Goal: Task Accomplishment & Management: Use online tool/utility

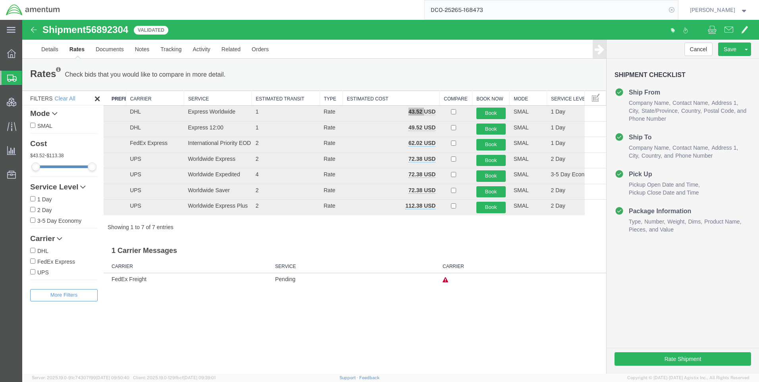
click at [677, 8] on icon at bounding box center [671, 9] width 11 height 11
paste input "DCO-25265-168479"
click at [677, 6] on icon at bounding box center [671, 9] width 11 height 11
type input "DCO-25265-168479"
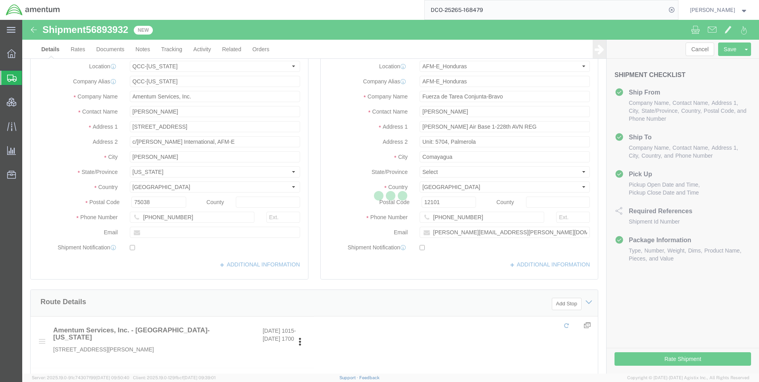
select select "42668"
select select "63335"
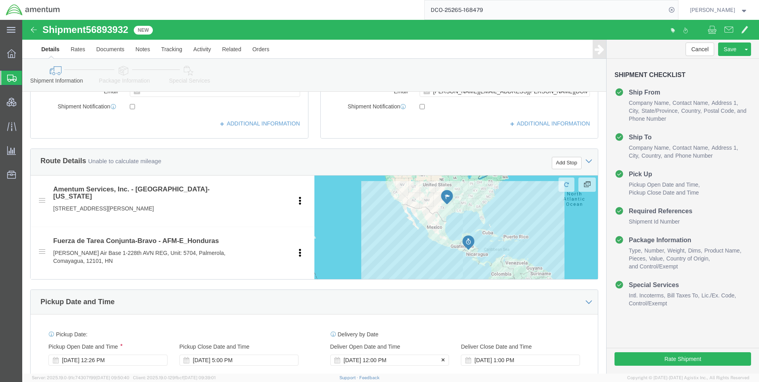
scroll to position [317, 0]
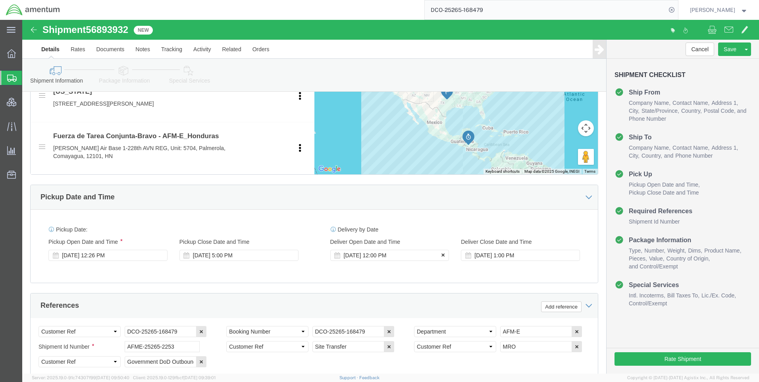
click button
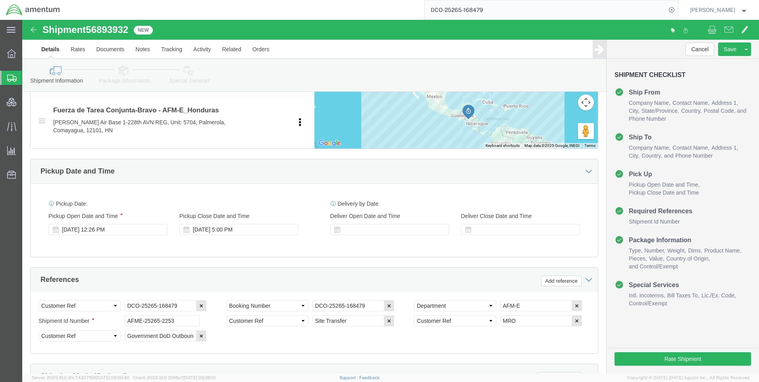
scroll to position [500, 0]
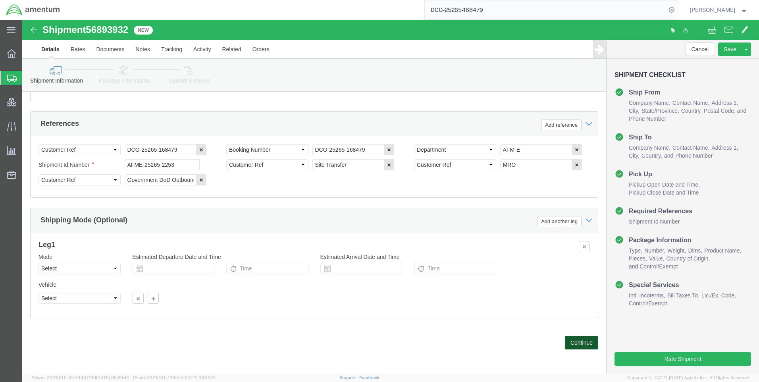
click button "Continue"
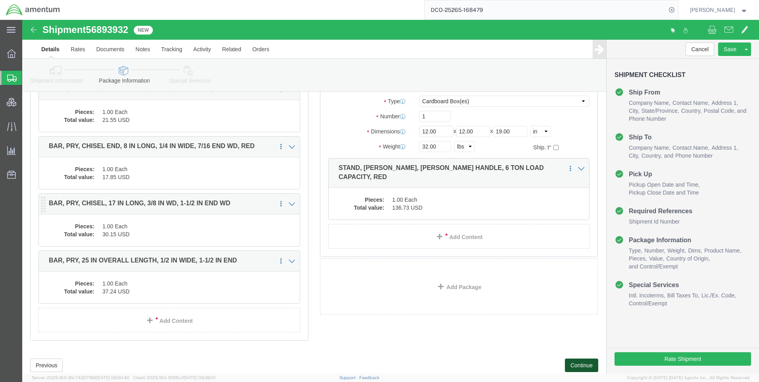
scroll to position [273, 0]
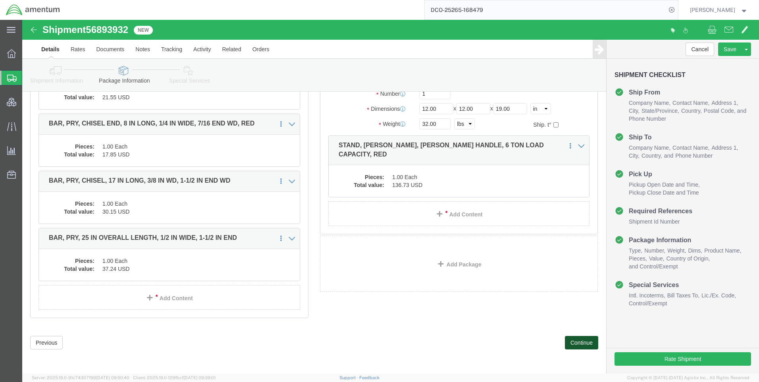
click button "Continue"
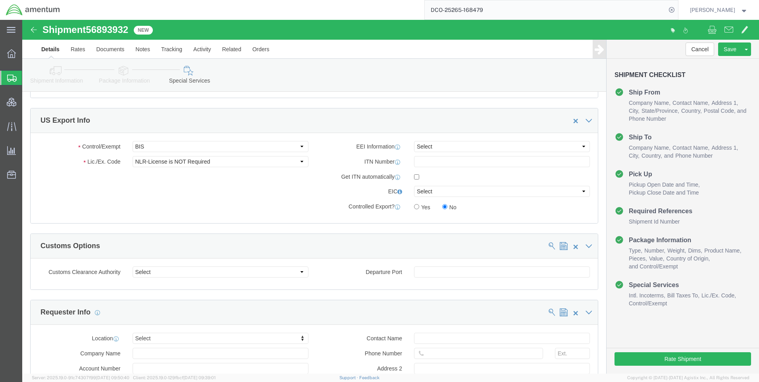
scroll to position [559, 0]
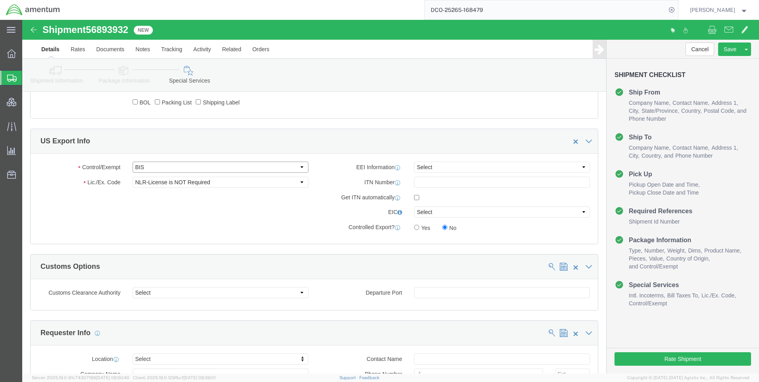
drag, startPoint x: 148, startPoint y: 148, endPoint x: 148, endPoint y: 152, distance: 4.8
click select "Select ATF BIS DEA EPA FDA FTR ITAR OFAC Other (OPA)"
select select "FTR"
click select "Select ATF BIS DEA EPA FDA FTR ITAR OFAC Other (OPA)"
drag, startPoint x: 142, startPoint y: 165, endPoint x: 142, endPoint y: 159, distance: 6.8
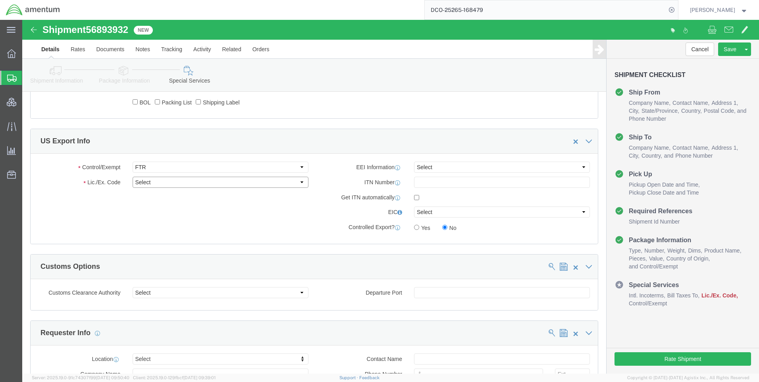
click select "Select 30.2(d)(2) 30.36 30.37(a) 30.37(f) 30.37(g) 30.37(h) 30.37(i) 30.37(j) 3…"
select select "30.37(a)"
click select "Select 30.2(d)(2) 30.36 30.37(a) 30.37(f) 30.37(g) 30.37(h) 30.37(i) 30.37(j) 3…"
drag, startPoint x: 407, startPoint y: 145, endPoint x: 408, endPoint y: 150, distance: 5.2
click select "Select AES-Direct EEI Carrier File EEI EEI Exempt"
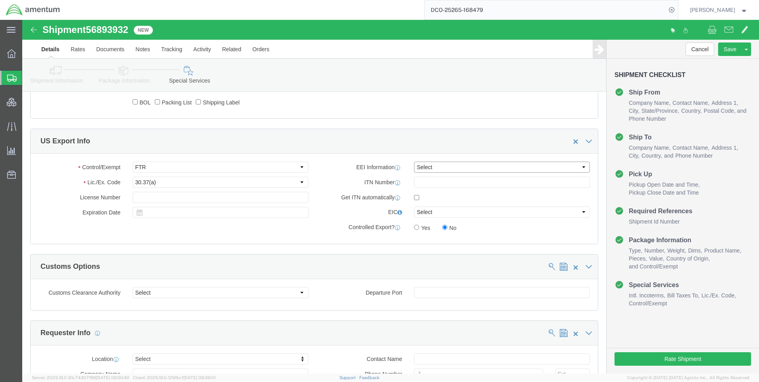
select select "EXEM"
click select "Select AES-Direct EEI Carrier File EEI EEI Exempt"
click button "Rate Shipment"
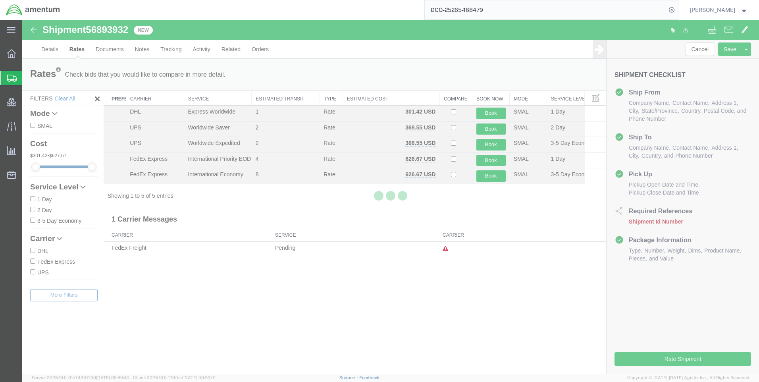
scroll to position [0, 0]
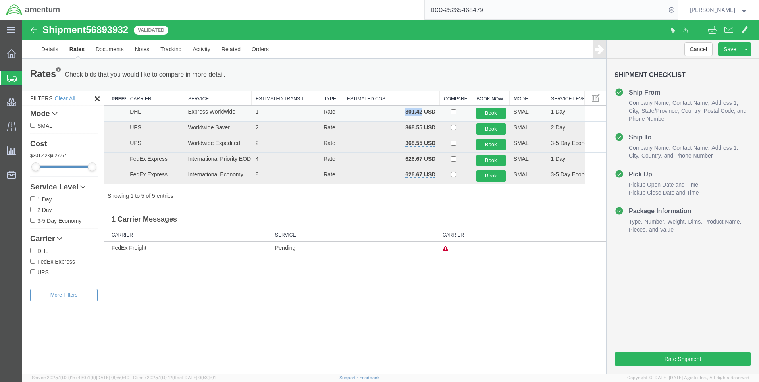
drag, startPoint x: 421, startPoint y: 110, endPoint x: 404, endPoint y: 112, distance: 17.9
click at [404, 112] on td "301.42 USD" at bounding box center [390, 114] width 97 height 16
copy b "301.42"
click at [677, 7] on icon at bounding box center [671, 9] width 11 height 11
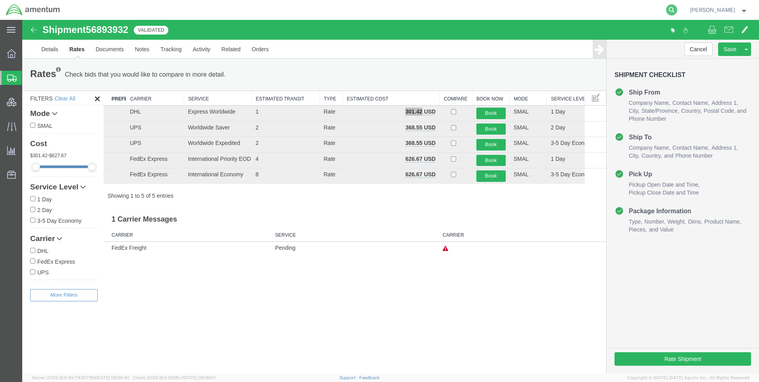
click at [677, 5] on icon at bounding box center [671, 9] width 11 height 11
paste input "DCO-25265-168480"
type input "DCO-25265-168480"
click at [677, 9] on icon at bounding box center [671, 9] width 11 height 11
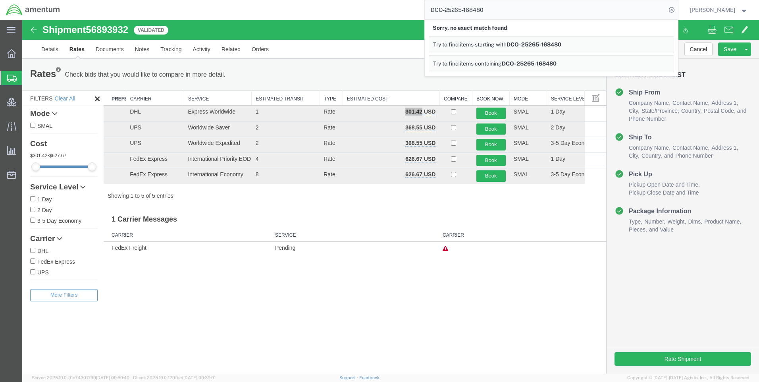
click at [677, 9] on icon at bounding box center [671, 9] width 11 height 11
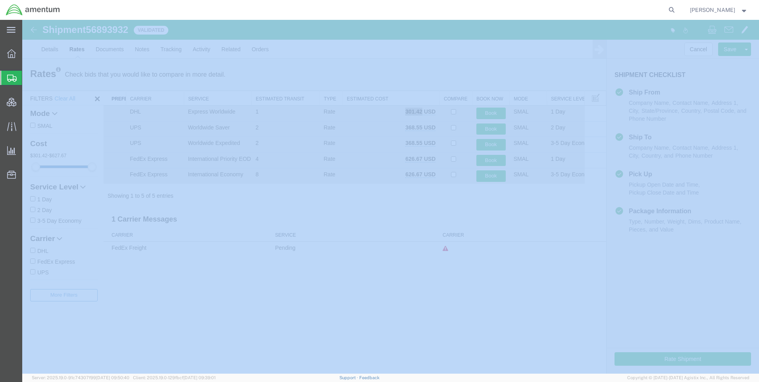
click at [677, 9] on icon at bounding box center [671, 9] width 11 height 11
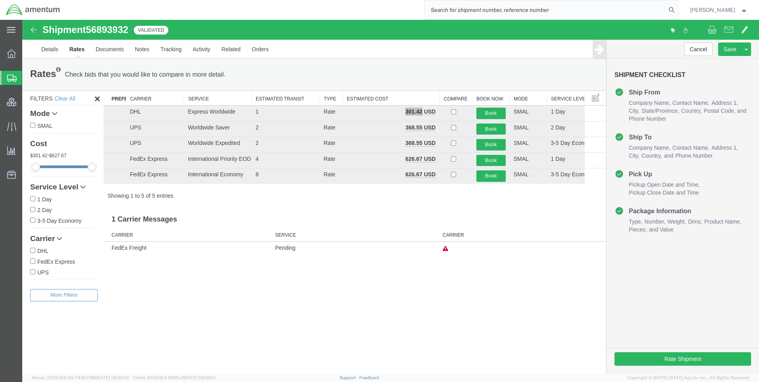
paste input "DCO-25265-168480"
type input "DCO-25265-168480"
click at [677, 8] on icon at bounding box center [671, 9] width 11 height 11
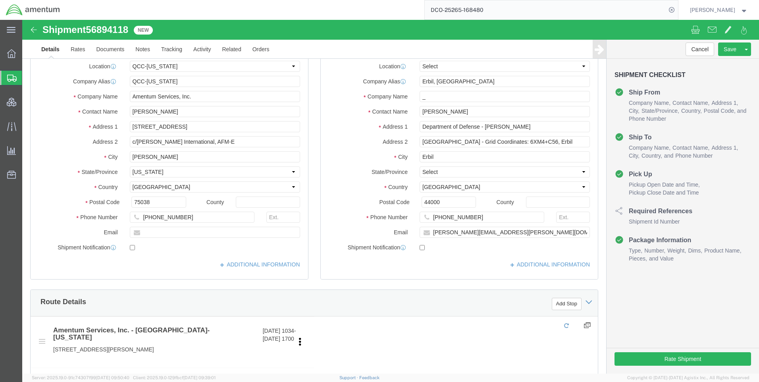
select select "42668"
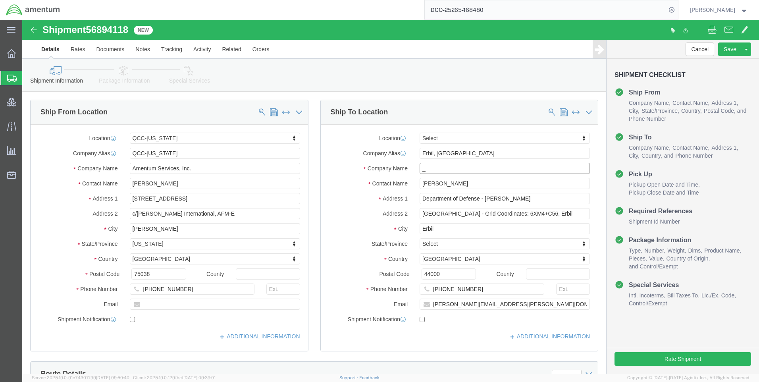
click input "_"
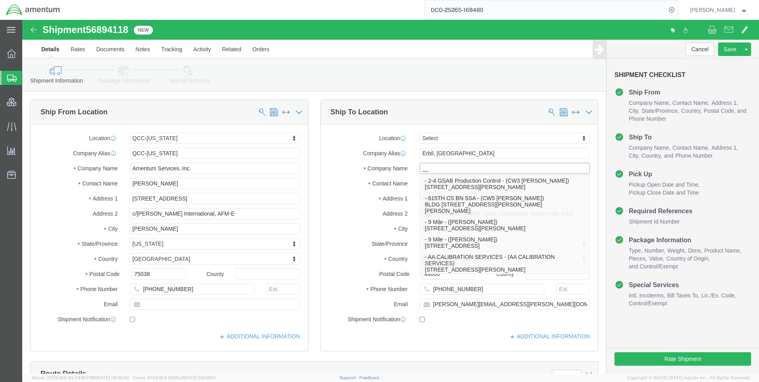
type input "__"
click div "Location Select Select My Profile Location [PHONE_NUMBER] [PHONE_NUMBER] [PHONE…"
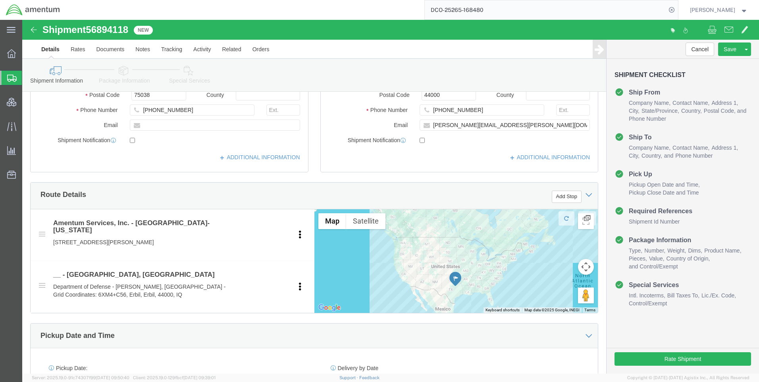
scroll to position [278, 0]
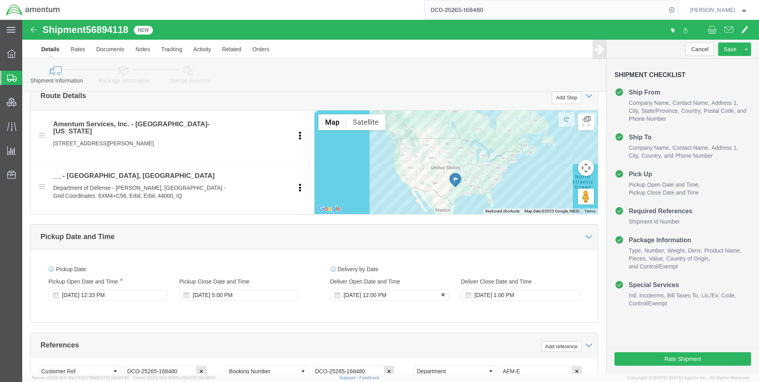
click icon
click button
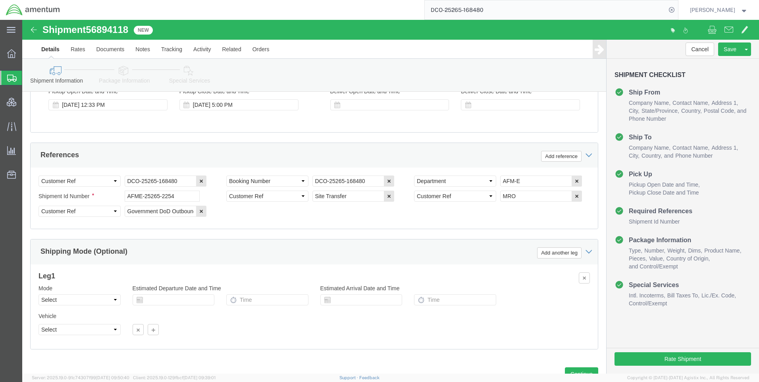
scroll to position [500, 0]
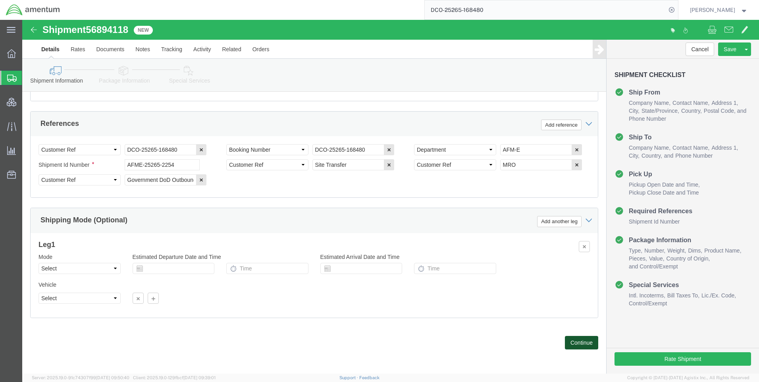
click button "Continue"
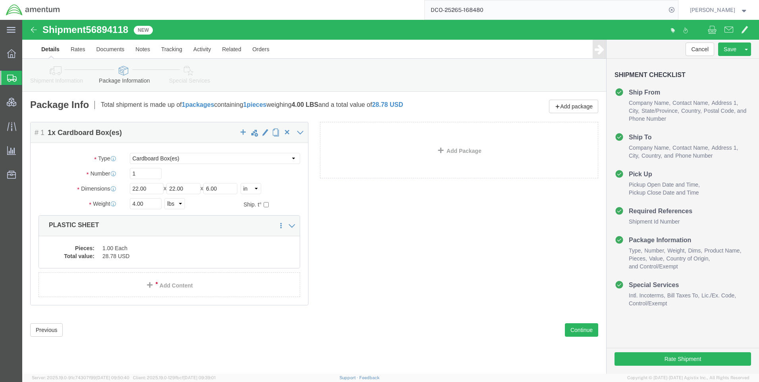
click icon
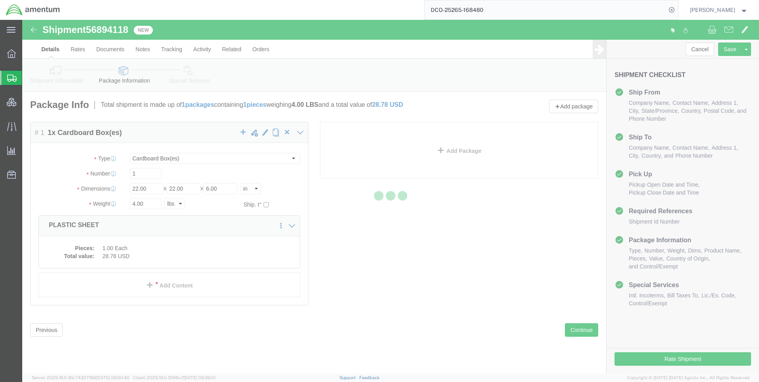
select select
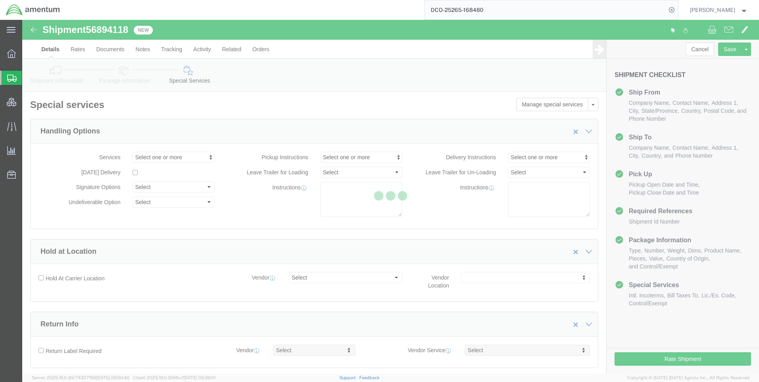
select select "DEPARTMENT"
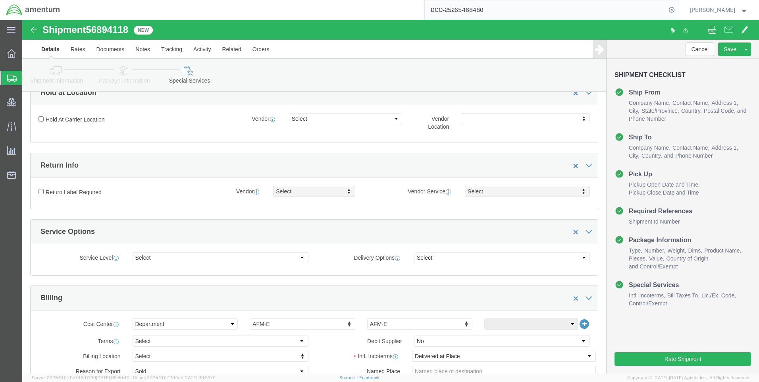
scroll to position [476, 0]
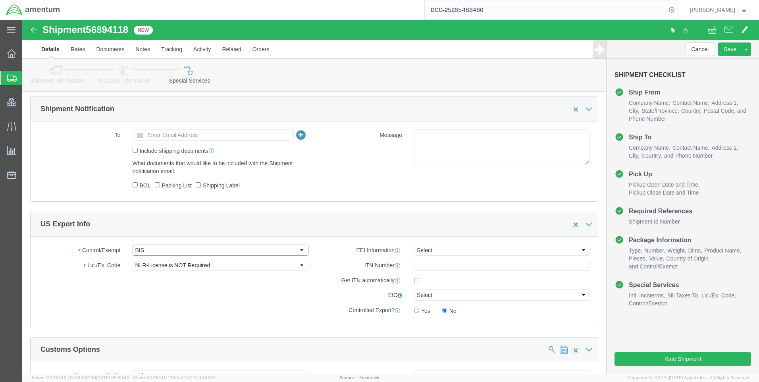
click select "Select ATF BIS DEA EPA FDA FTR ITAR OFAC Other (OPA)"
select select "FTR"
click select "Select ATF BIS DEA EPA FDA FTR ITAR OFAC Other (OPA)"
drag, startPoint x: 137, startPoint y: 247, endPoint x: 137, endPoint y: 240, distance: 6.7
click select "Select 30.2(d)(2) 30.36 30.37(a) 30.37(f) 30.37(g) 30.37(h) 30.37(i) 30.37(j) 3…"
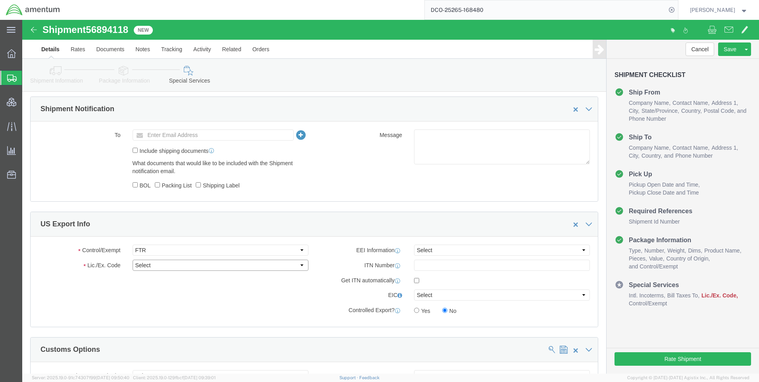
select select "30.37(a)"
click select "Select 30.2(d)(2) 30.36 30.37(a) 30.37(f) 30.37(g) 30.37(h) 30.37(i) 30.37(j) 3…"
click select "Select AES-Direct EEI Carrier File EEI EEI Exempt"
select select "EXEM"
click select "Select AES-Direct EEI Carrier File EEI EEI Exempt"
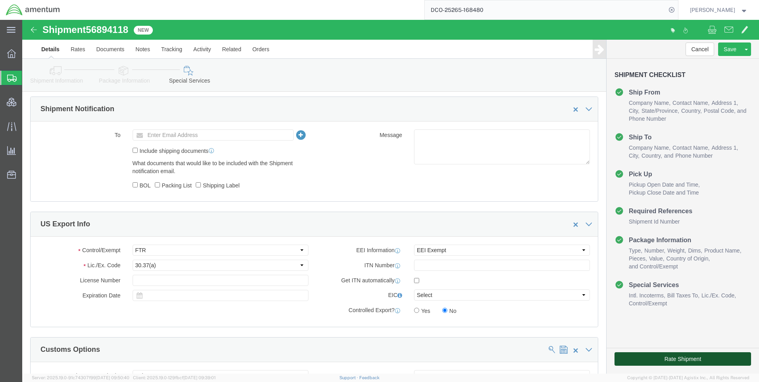
click button "Rate Shipment"
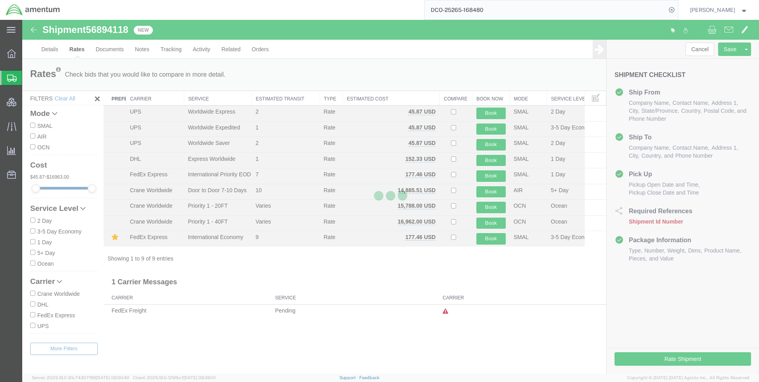
scroll to position [0, 0]
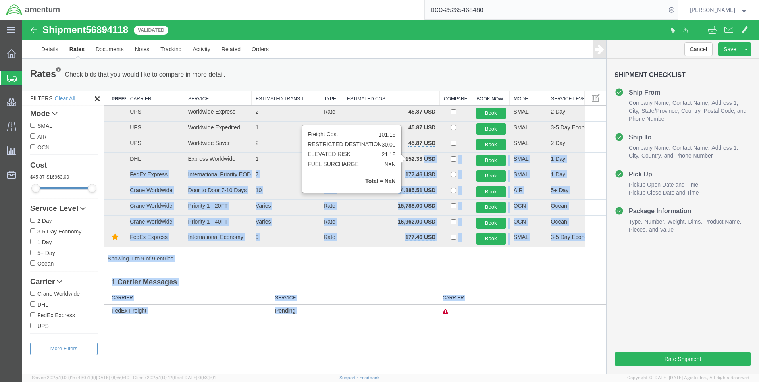
drag, startPoint x: 424, startPoint y: 158, endPoint x: 405, endPoint y: 160, distance: 19.2
click at [405, 160] on body "Shipment 56894118 9 of 9 Validated Details Rates Documents Notes Tracking Activ…" at bounding box center [390, 183] width 736 height 327
click at [386, 284] on h3 "1 Carrier Messages" at bounding box center [355, 279] width 502 height 18
click at [392, 280] on h3 "1 Carrier Messages" at bounding box center [355, 279] width 502 height 18
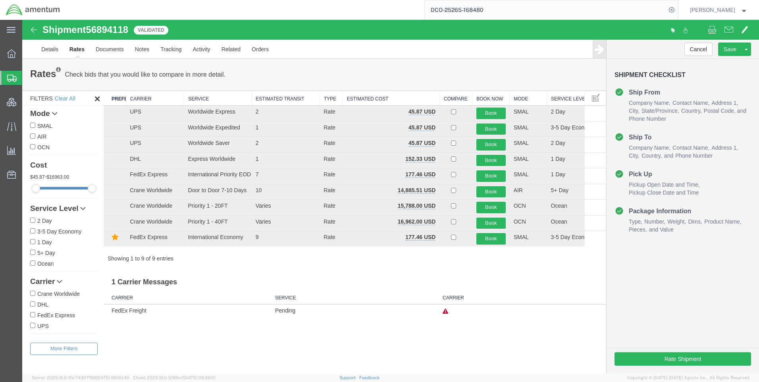
click at [509, 279] on h3 "1 Carrier Messages" at bounding box center [355, 279] width 502 height 18
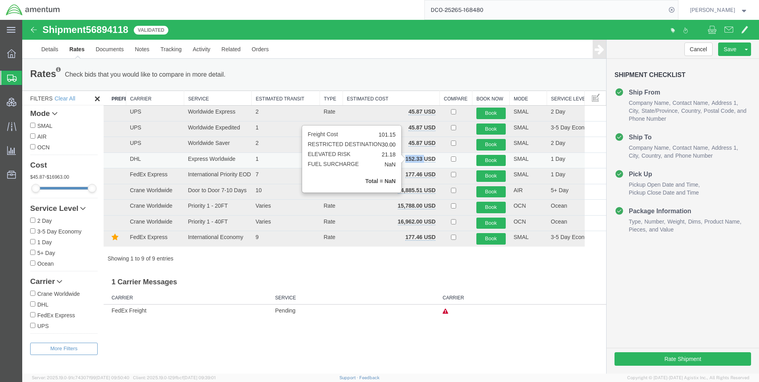
drag, startPoint x: 425, startPoint y: 158, endPoint x: 406, endPoint y: 161, distance: 19.3
click at [406, 161] on b "152.33 USD" at bounding box center [420, 159] width 30 height 6
copy b "152.33"
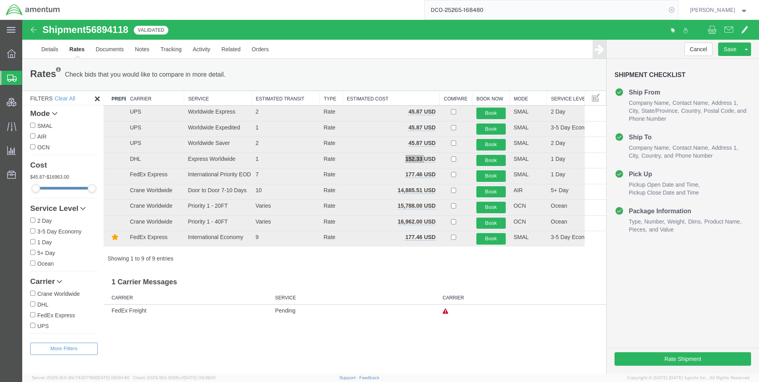
click at [676, 8] on icon at bounding box center [671, 9] width 11 height 11
paste input "DCO-25265-168481"
type input "DCO-25265-168481"
click at [677, 6] on icon at bounding box center [671, 9] width 11 height 11
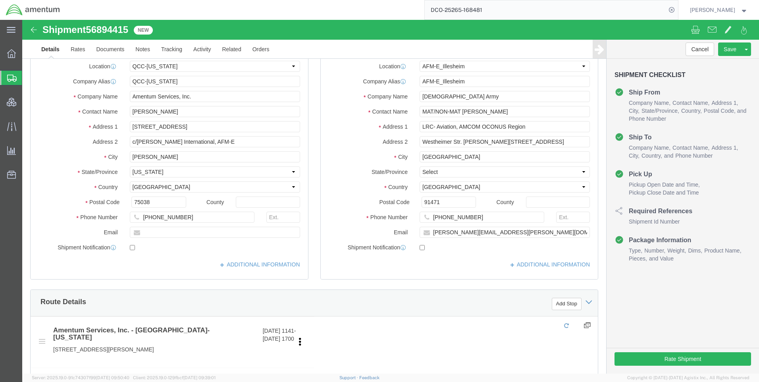
select select "42668"
select select "42637"
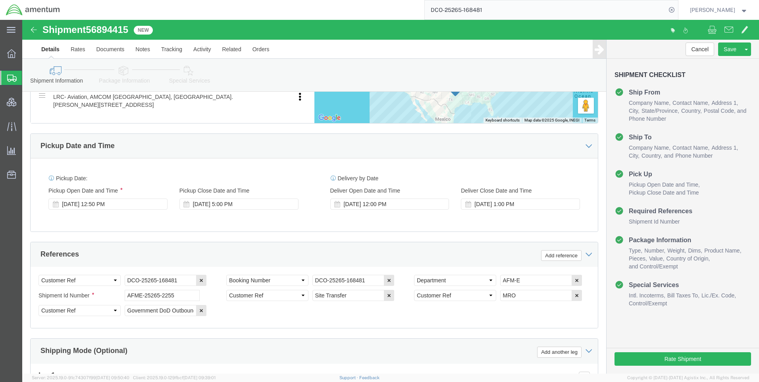
scroll to position [397, 0]
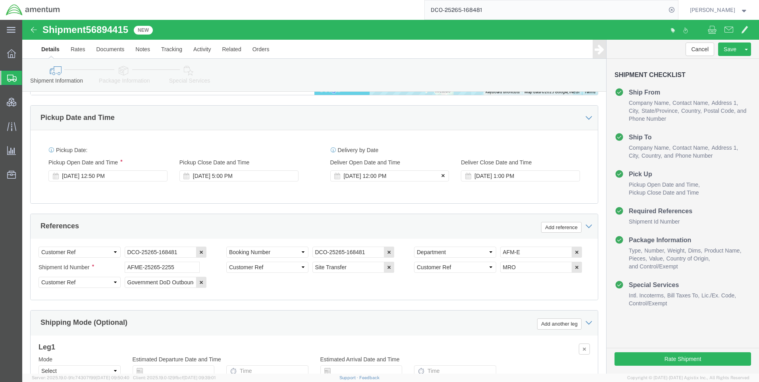
click icon
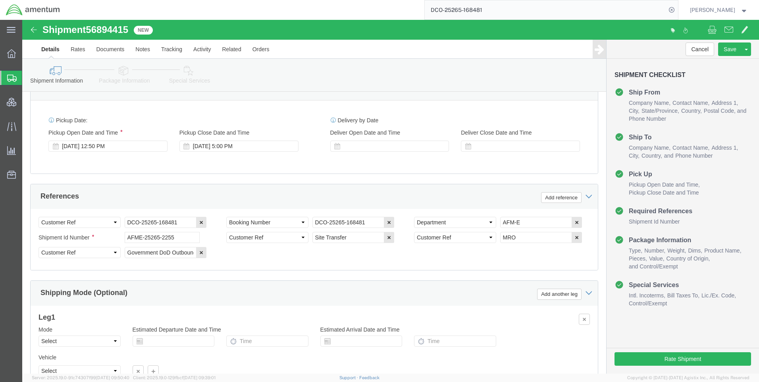
scroll to position [500, 0]
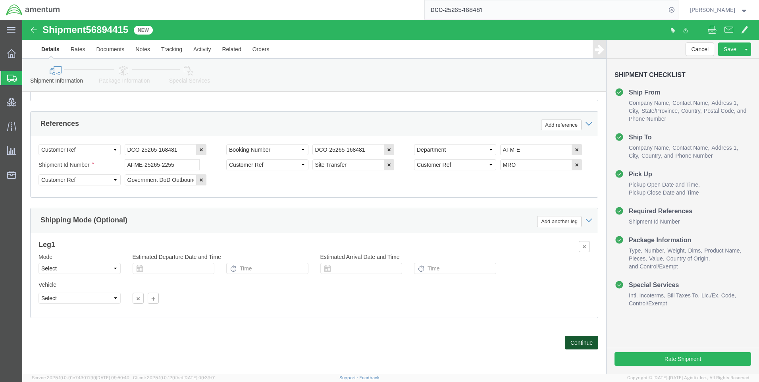
click button "Continue"
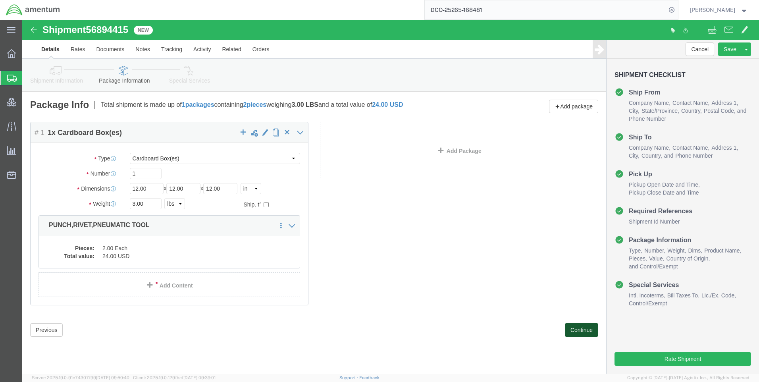
click button "Continue"
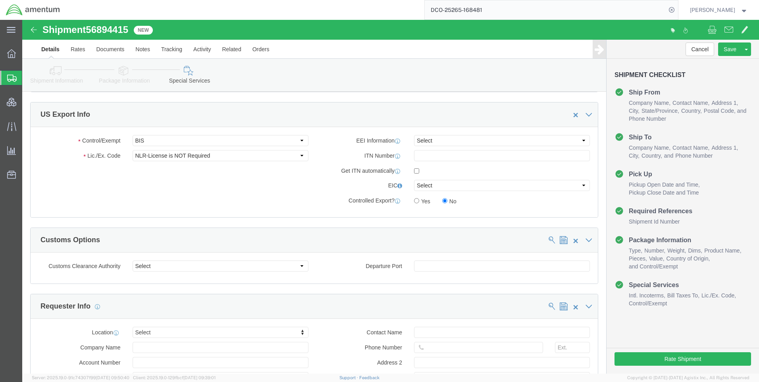
scroll to position [595, 0]
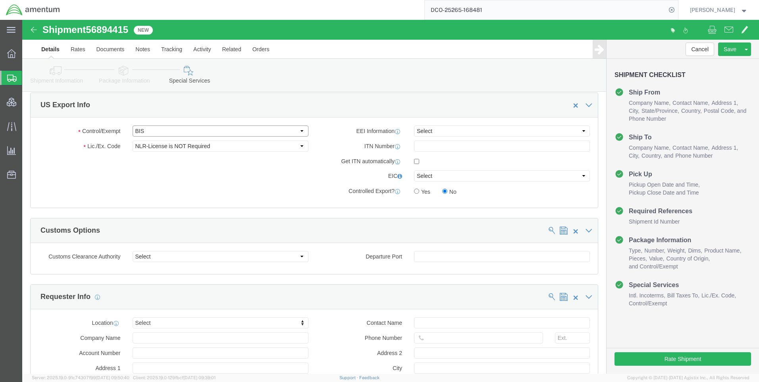
click select "Select ATF BIS DEA EPA FDA FTR ITAR OFAC Other (OPA)"
select select "FTR"
click select "Select ATF BIS DEA EPA FDA FTR ITAR OFAC Other (OPA)"
drag, startPoint x: 142, startPoint y: 127, endPoint x: 144, endPoint y: 102, distance: 25.9
click select "Select 30.2(d)(2) 30.36 30.37(a) 30.37(f) 30.37(g) 30.37(h) 30.37(i) 30.37(j) 3…"
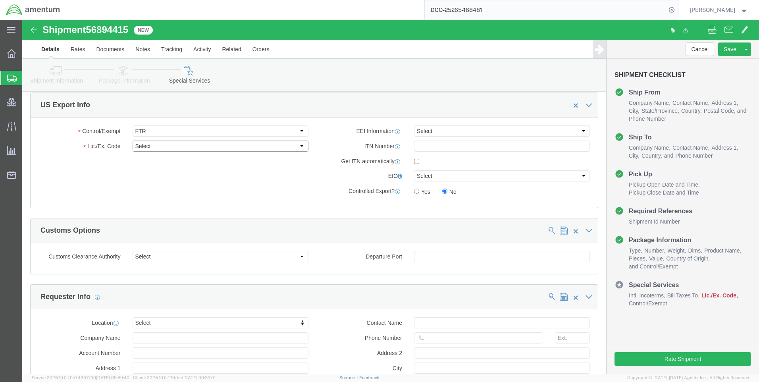
select select "30.37(a)"
click select "Select 30.2(d)(2) 30.36 30.37(a) 30.37(f) 30.37(g) 30.37(h) 30.37(i) 30.37(j) 3…"
click select "Select AES-Direct EEI Carrier File EEI EEI Exempt"
select select "EXEM"
click select "Select AES-Direct EEI Carrier File EEI EEI Exempt"
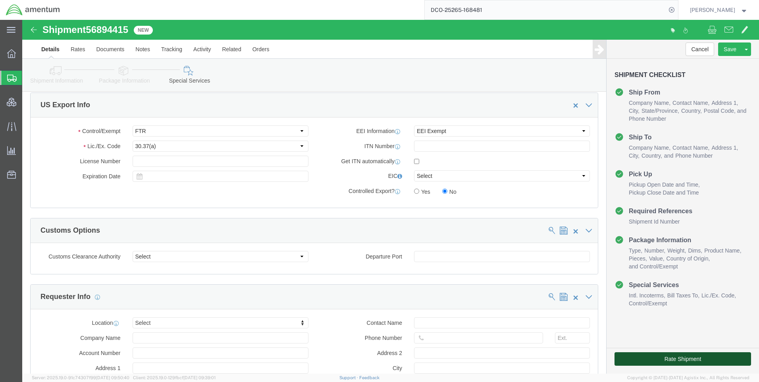
click button "Rate Shipment"
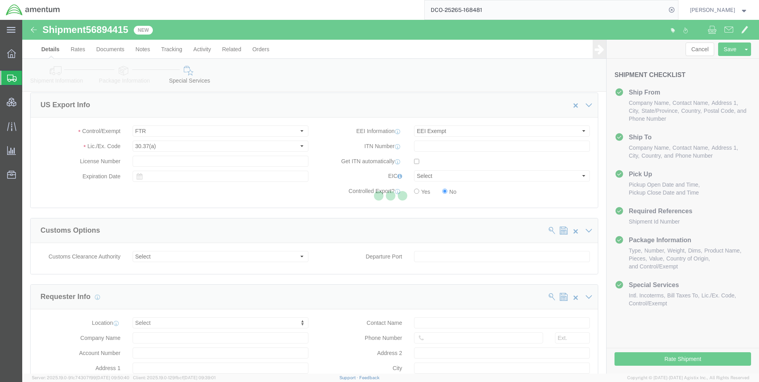
select select "42668"
select select "42637"
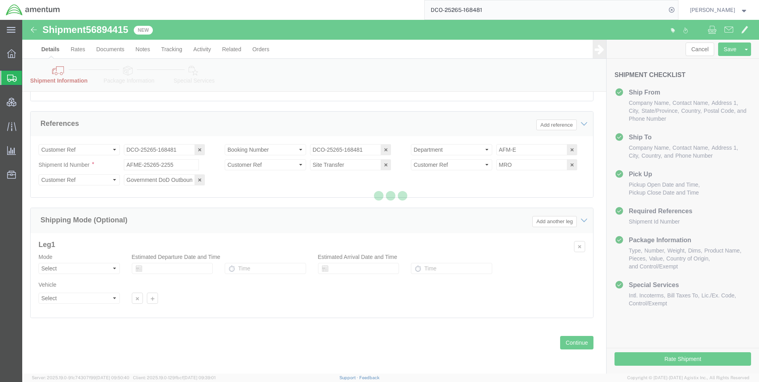
scroll to position [500, 0]
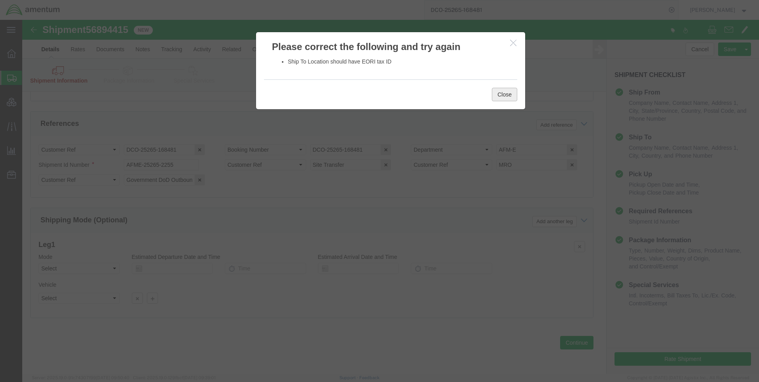
click button "Close"
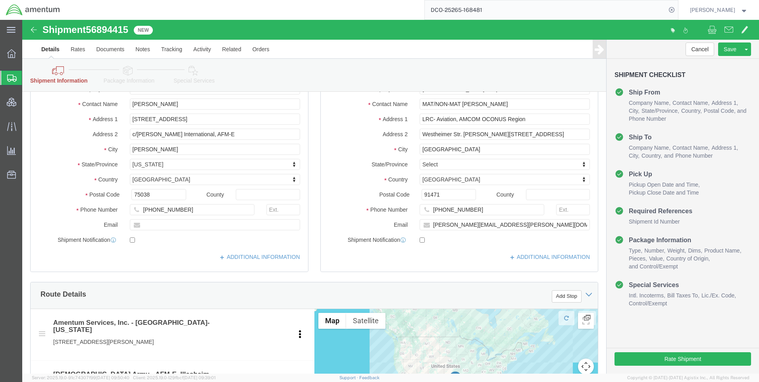
scroll to position [64, 0]
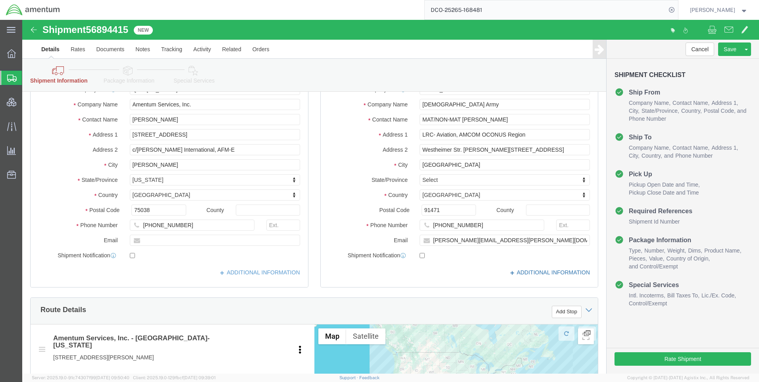
click icon
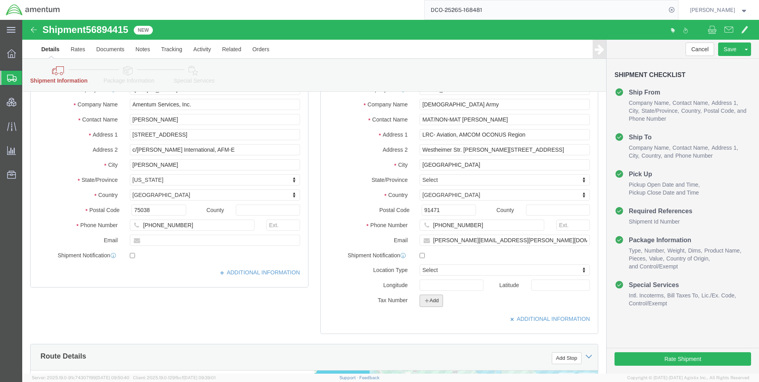
click icon "button"
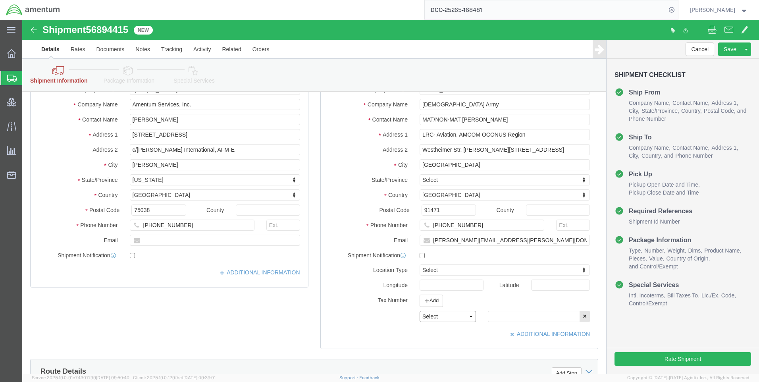
click select "Select EIN EORI TIN VAT Other"
select select "EORI"
click select "Select EIN EORI TIN VAT Other"
paste input "[US_VEHICLE_IDENTIFICATION_NUMBER]"
type input "[US_VEHICLE_IDENTIFICATION_NUMBER]"
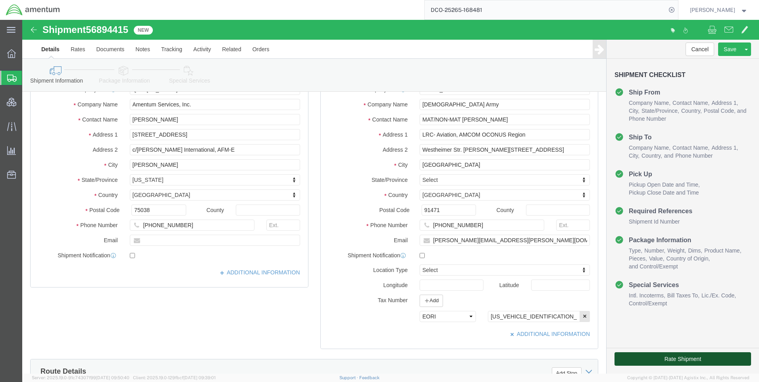
click button "Rate Shipment"
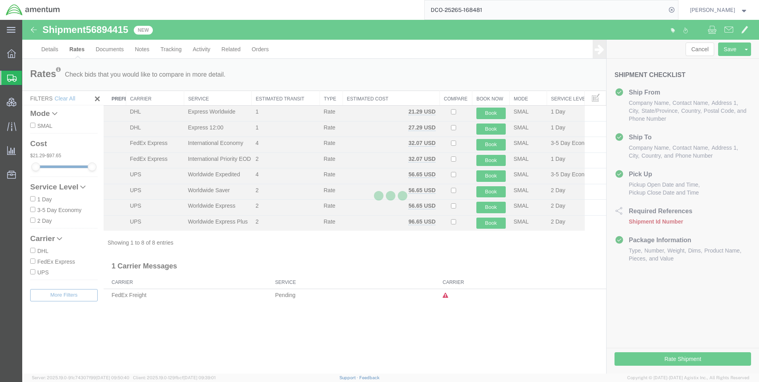
scroll to position [0, 0]
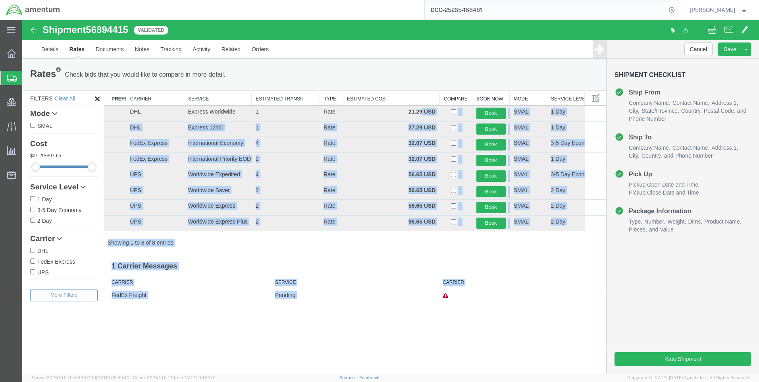
drag, startPoint x: 421, startPoint y: 112, endPoint x: 407, endPoint y: 111, distance: 14.3
click at [407, 111] on td "21.29 USD" at bounding box center [390, 114] width 97 height 16
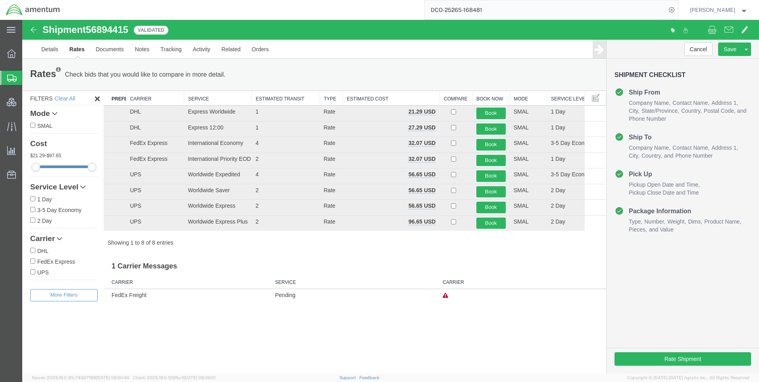
drag, startPoint x: 407, startPoint y: 111, endPoint x: 394, endPoint y: 83, distance: 30.9
click at [394, 82] on div "Rates Check bids that you would like to compare in more detail. Compare Filter" at bounding box center [314, 75] width 580 height 16
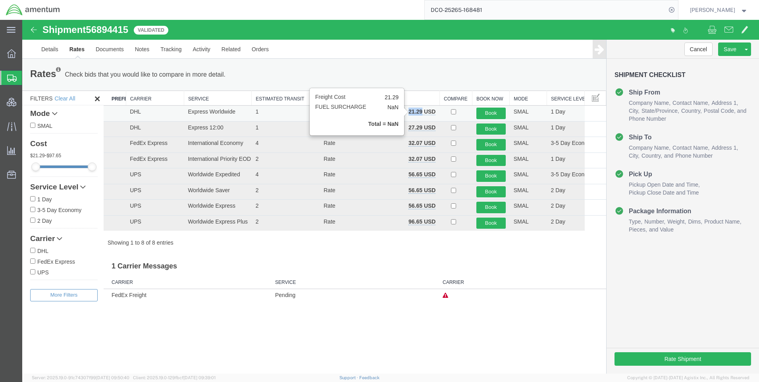
drag, startPoint x: 422, startPoint y: 113, endPoint x: 409, endPoint y: 113, distance: 13.1
click at [409, 113] on b "21.29 USD" at bounding box center [421, 111] width 27 height 6
copy b "21.29"
